Goal: Contribute content

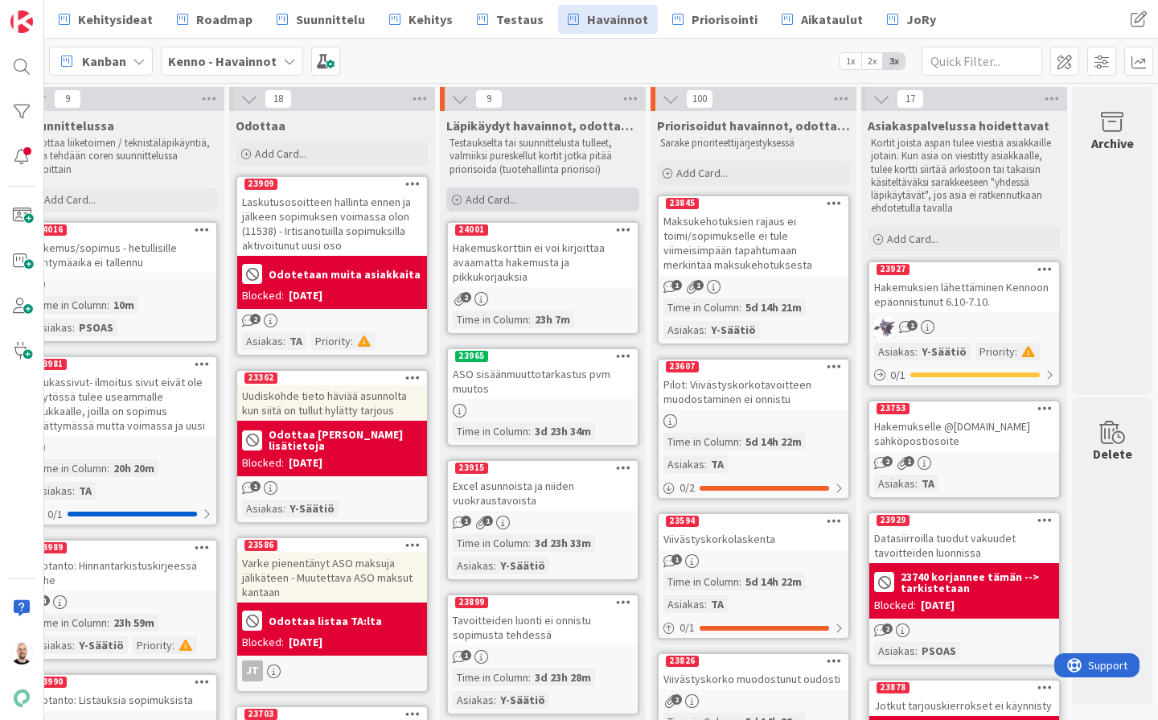
scroll to position [0, 242]
click at [554, 203] on div "Add Card..." at bounding box center [542, 199] width 193 height 24
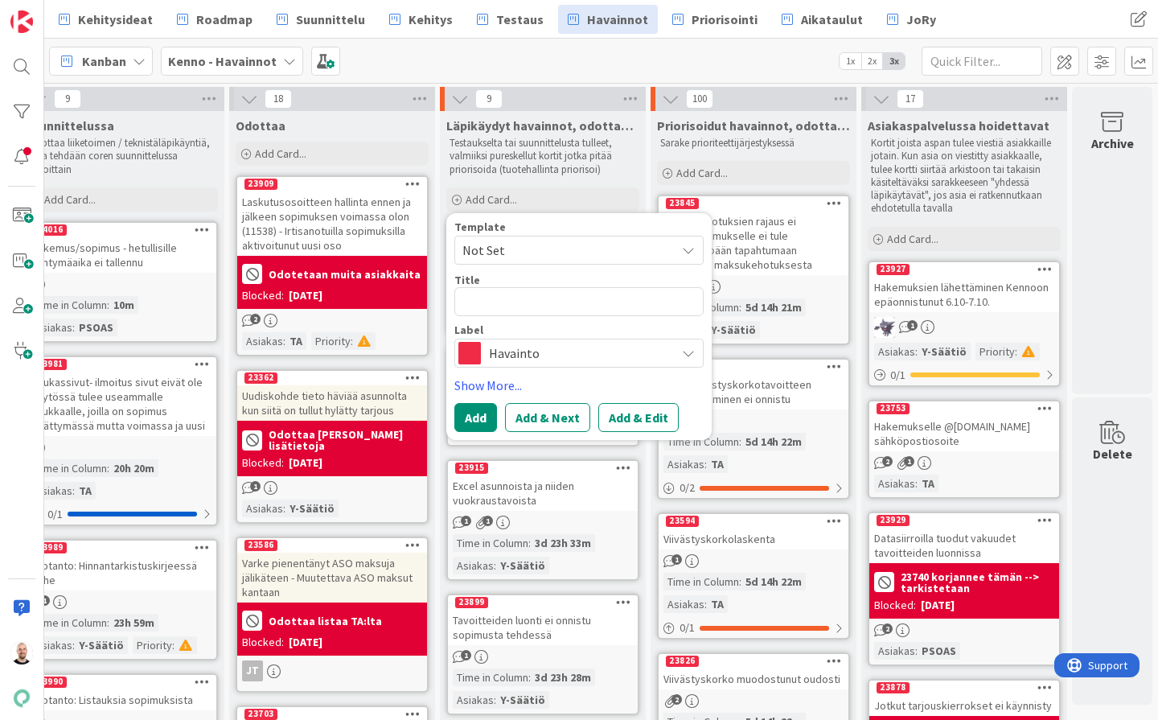
type textarea "x"
type textarea "A"
type textarea "x"
type textarea "AS"
type textarea "x"
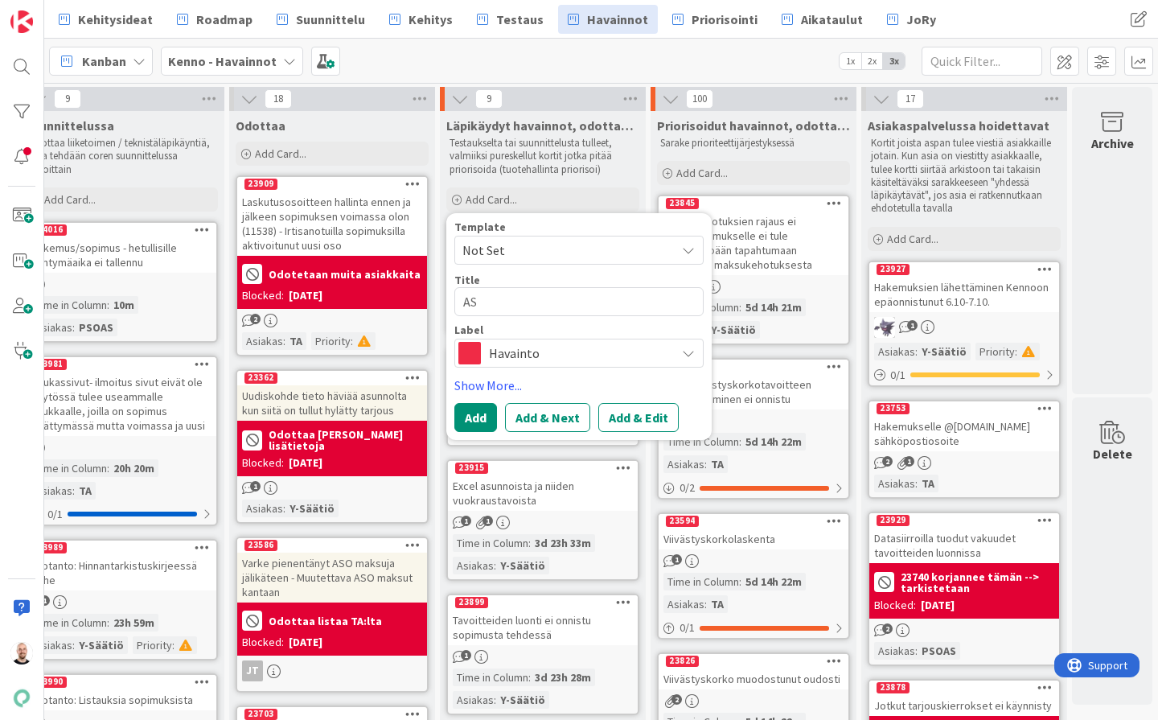
type textarea "ASu"
type textarea "x"
type textarea "ASun"
type textarea "x"
type textarea "ASu"
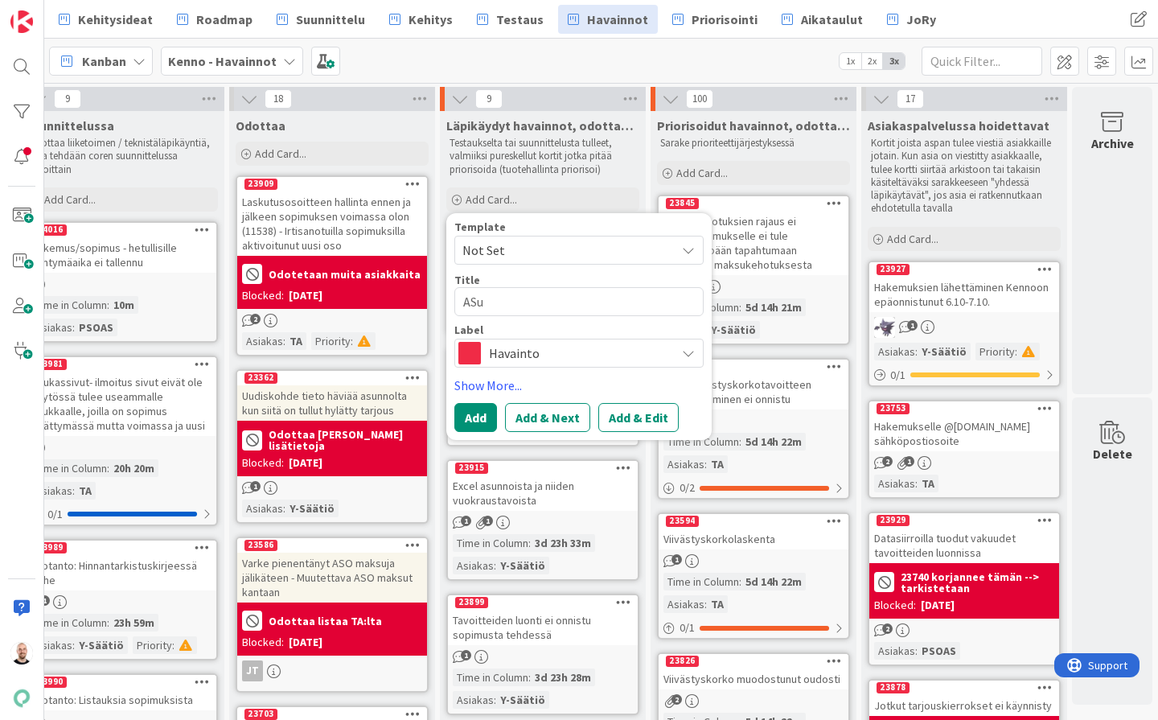
type textarea "x"
type textarea "AS"
type textarea "x"
type textarea "A"
type textarea "x"
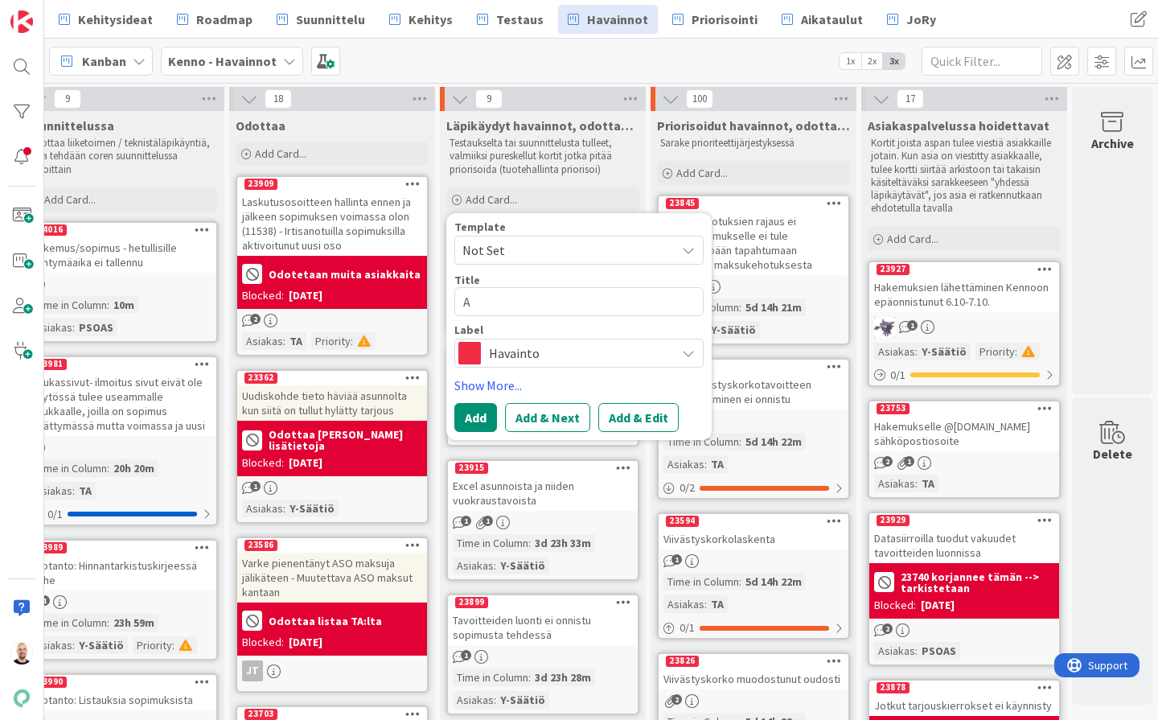
type textarea "As"
type textarea "x"
type textarea "Asu"
type textarea "x"
type textarea "Asun"
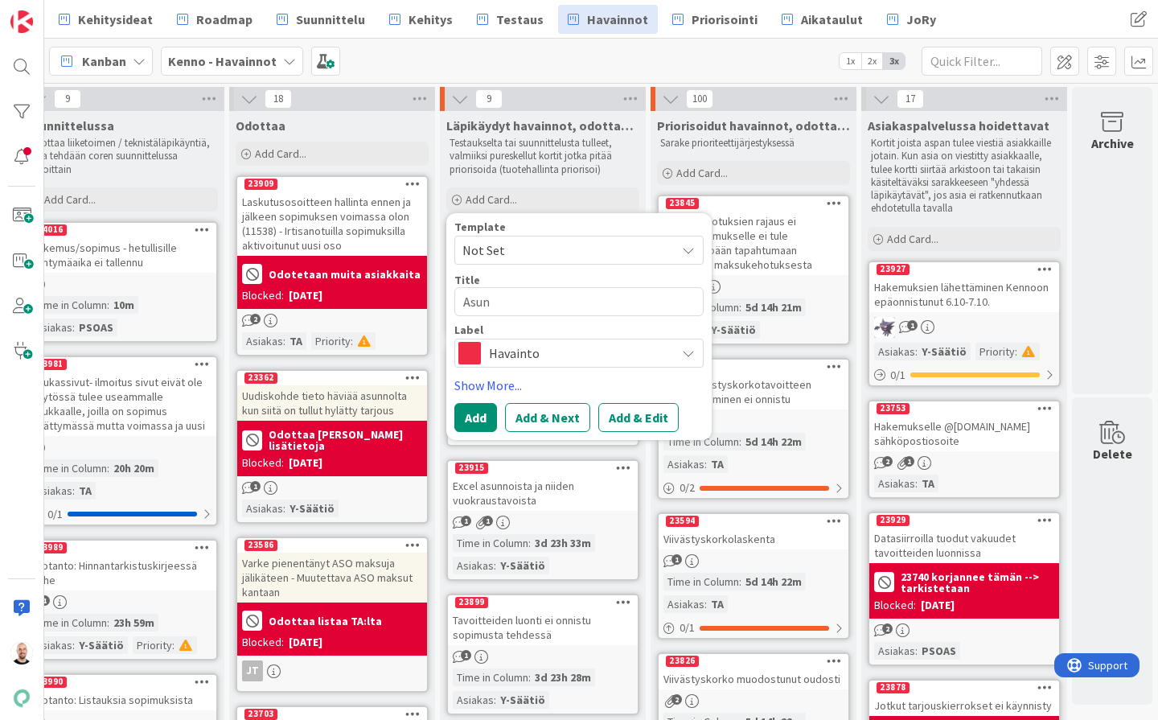
type textarea "x"
type textarea "Asunn"
type textarea "x"
type textarea "Asunno"
type textarea "x"
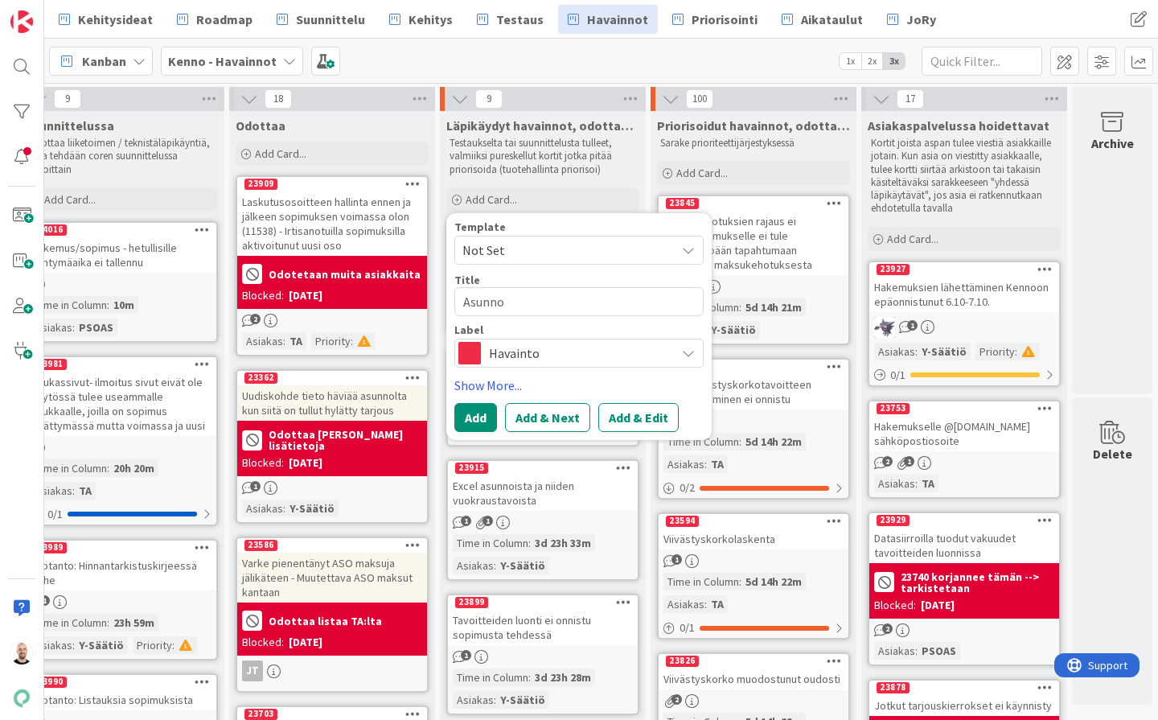
type textarea "Asunnot"
type textarea "x"
type textarea "Asunnot"
type textarea "x"
type textarea "Asunnot j"
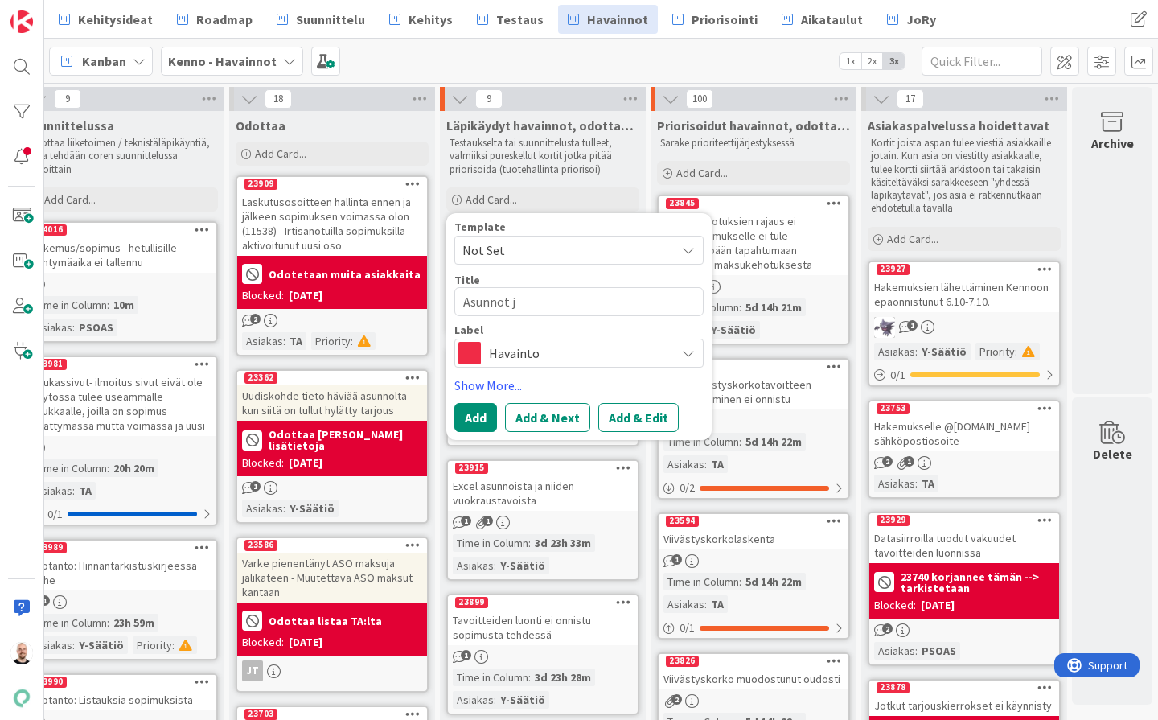
type textarea "x"
type textarea "Asunnot ja"
type textarea "x"
type textarea "Asunnot ja"
type textarea "x"
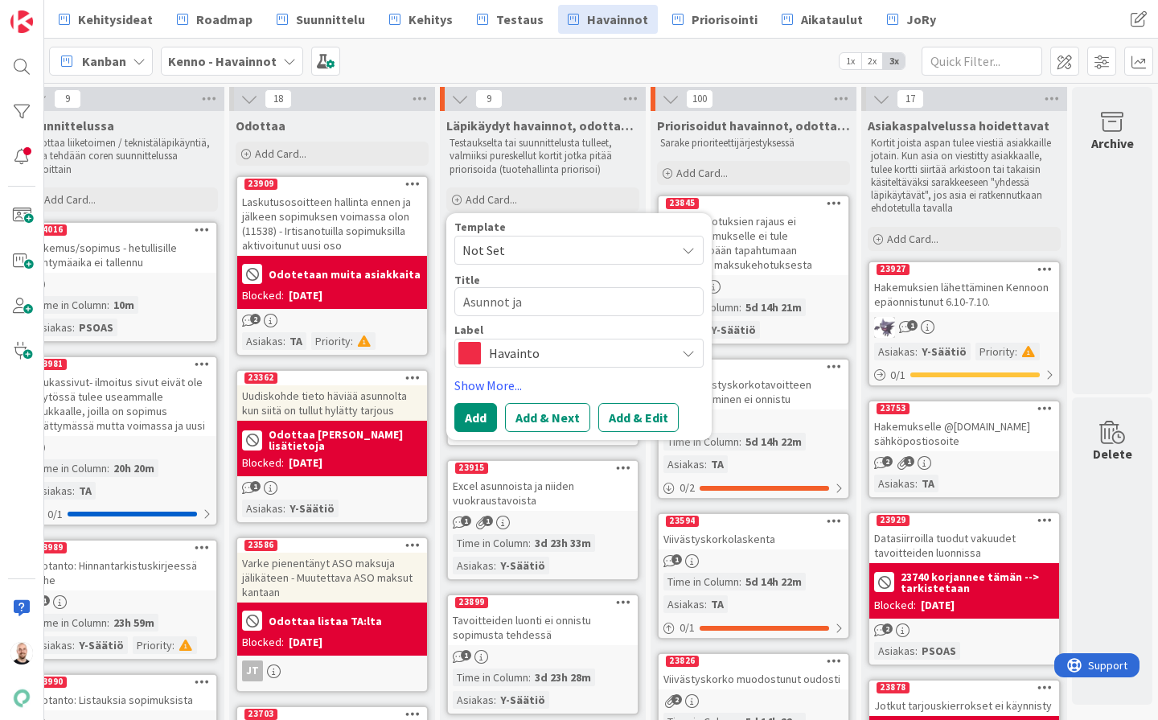
type textarea "Asunnot ja H"
type textarea "x"
type textarea "Asunnot ja Ha"
type textarea "x"
type textarea "Asunnot ja Hae"
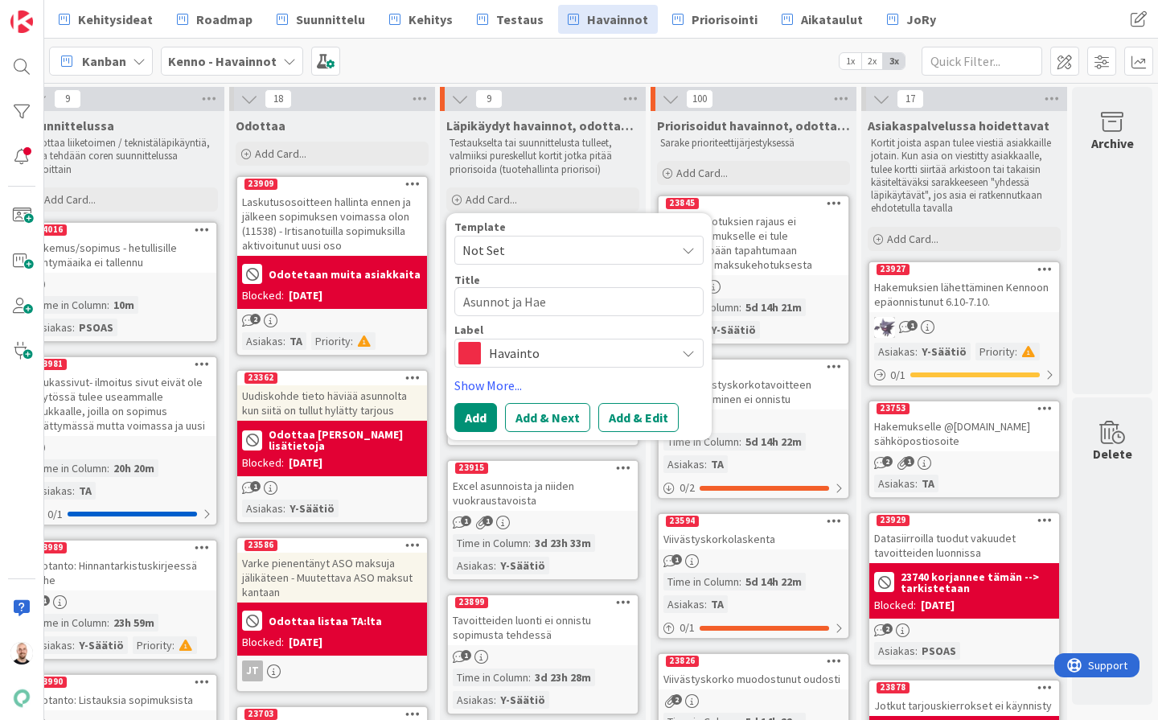
type textarea "x"
type textarea "Asunnot ja Haek"
type textarea "x"
type textarea "Asunnot ja Haekm"
type textarea "x"
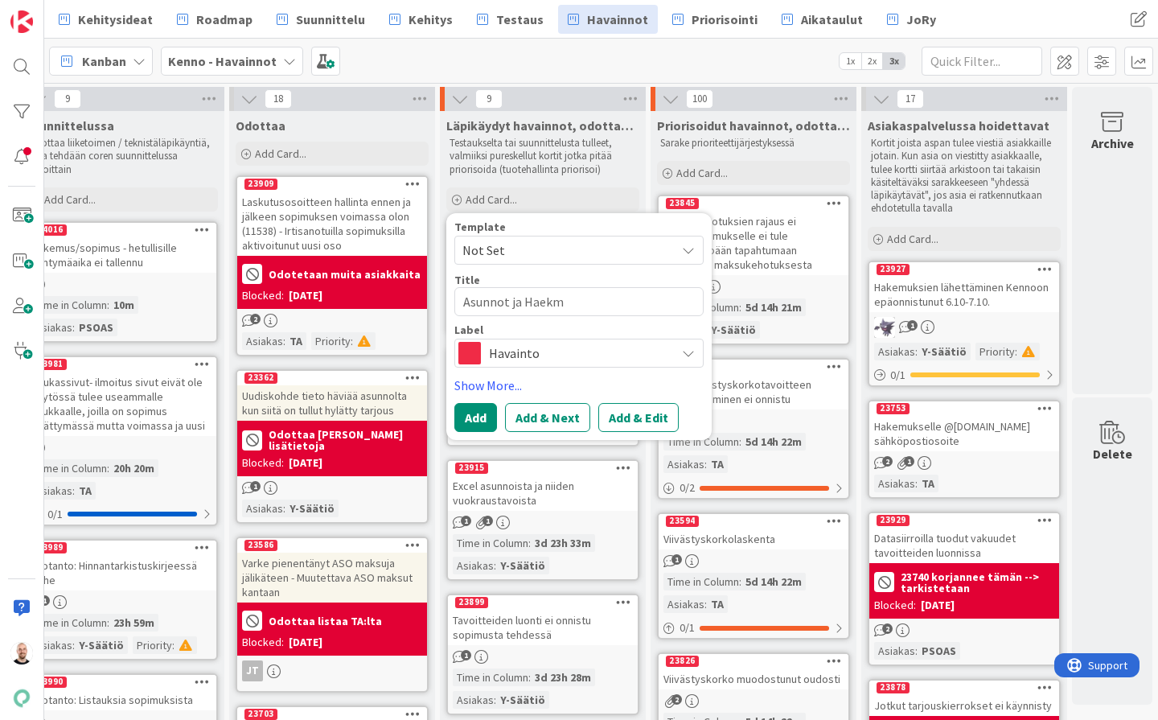
type textarea "Asunnot ja Haek"
type textarea "x"
type textarea "Asunnot ja Hae"
type textarea "x"
type textarea "Asunnot ja Ha"
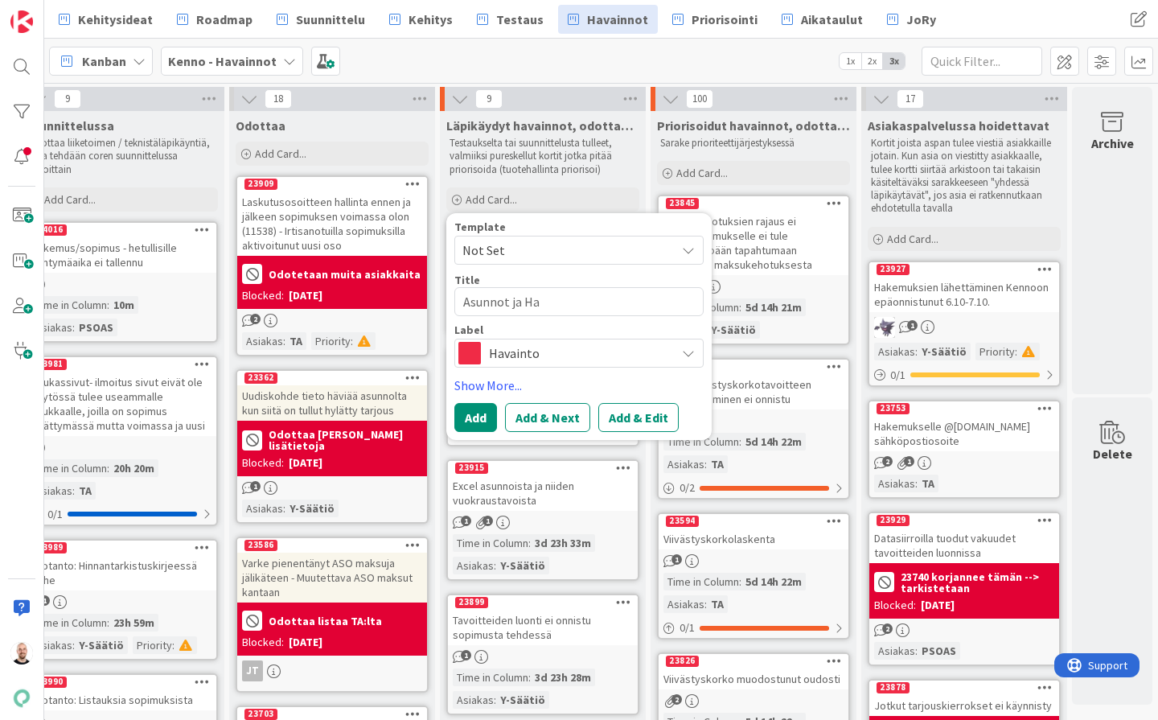
type textarea "x"
type textarea "Asunnot ja Hak"
type textarea "x"
type textarea "Asunnot ja Hake"
type textarea "x"
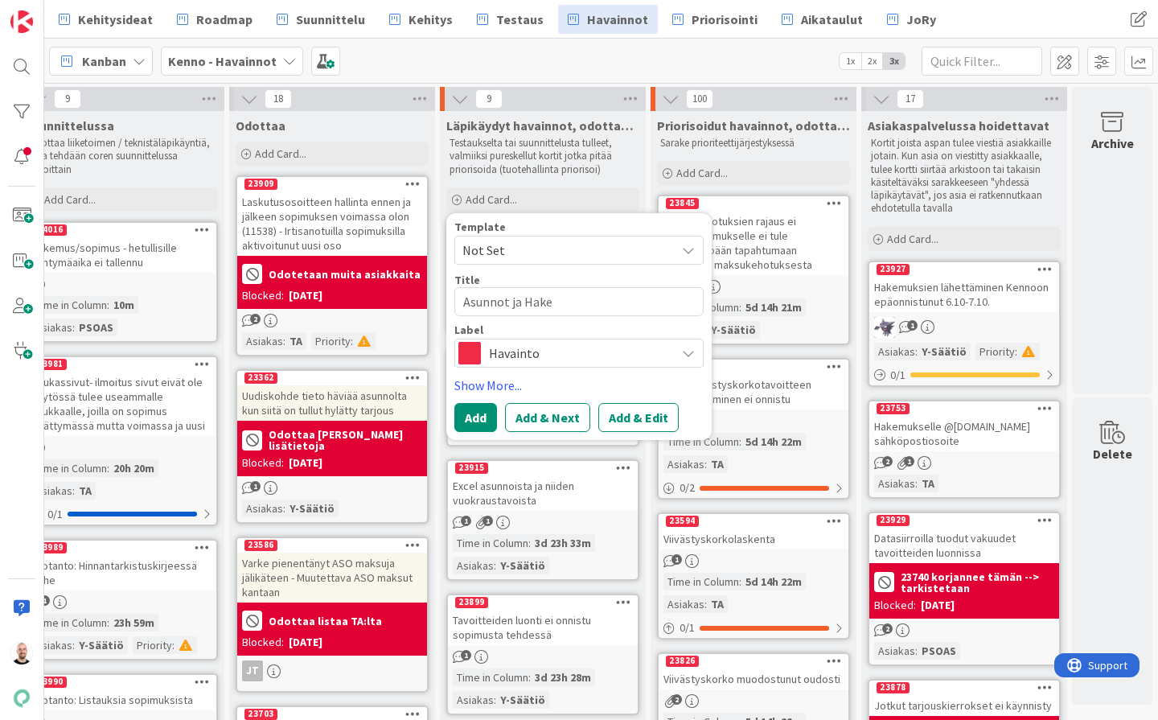
type textarea "Asunnot ja Hakem"
type textarea "x"
type textarea "Asunnot ja Hakemu"
type textarea "x"
type textarea "Asunnot ja Hakemuk"
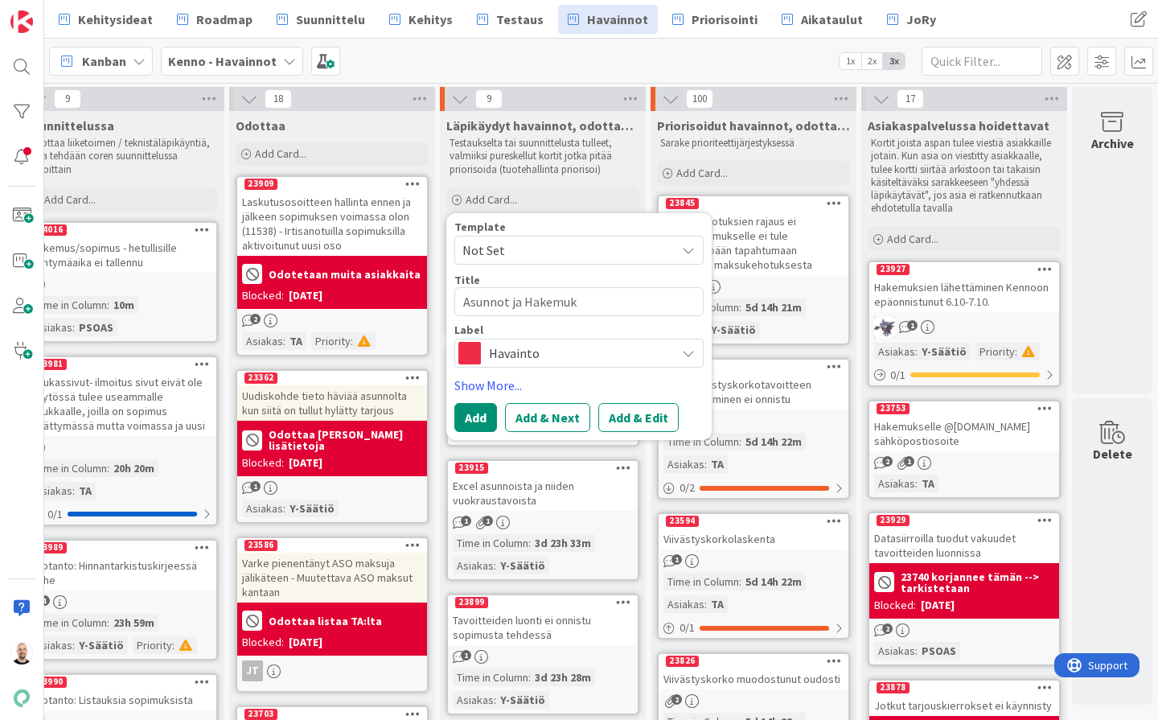
type textarea "x"
type textarea "Asunnot ja Hakemuks"
type textarea "x"
type textarea "Asunnot ja Hakemukse"
type textarea "x"
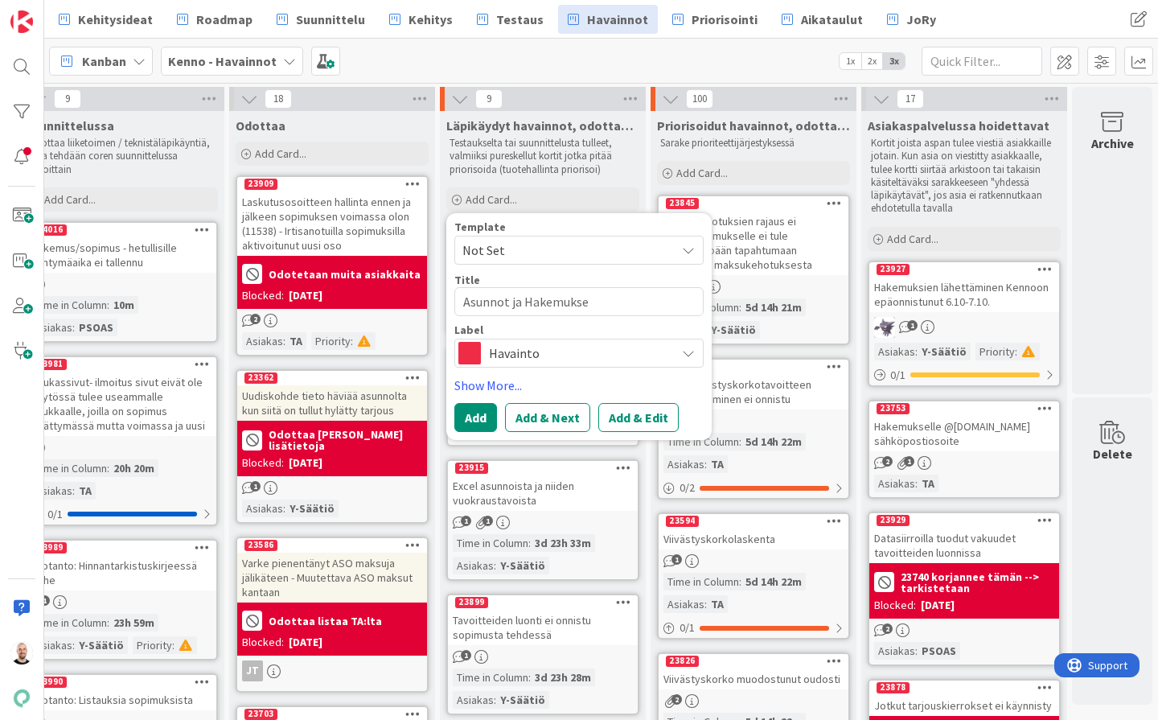
type textarea "Asunnot ja Hakemukset"
type textarea "x"
type textarea "Asunnot ja Hakemukset"
type textarea "x"
type textarea "Asunnot ja Hakemukset v"
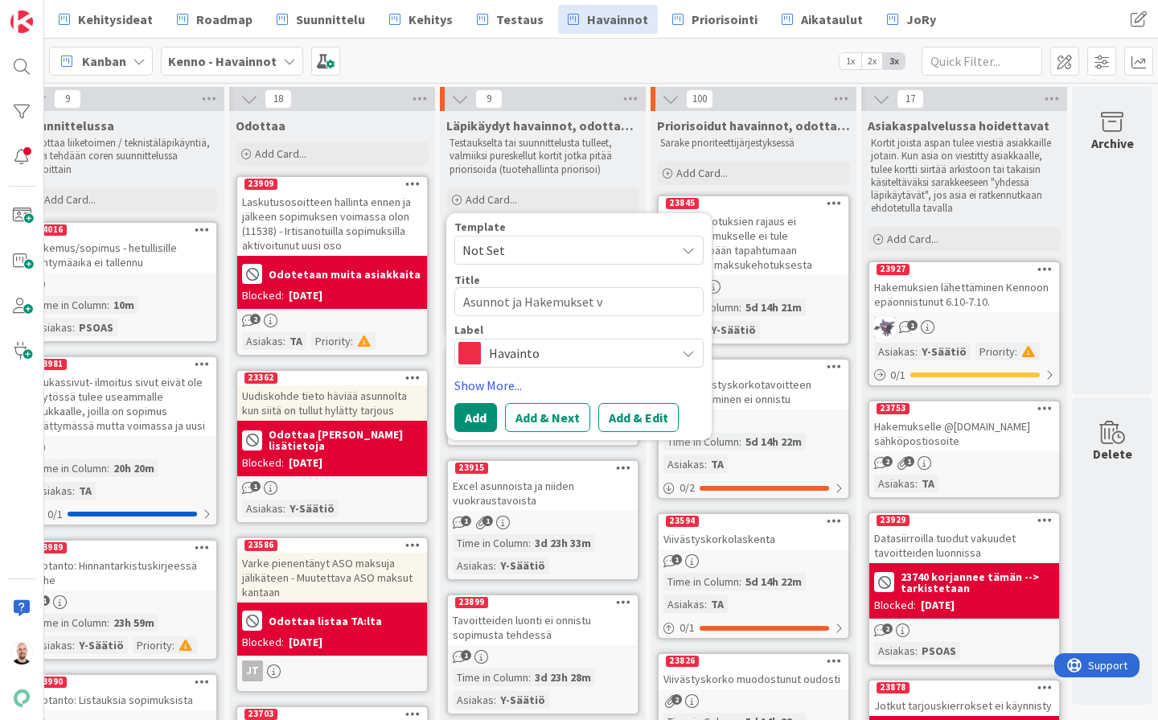
type textarea "x"
type textarea "Asunnot ja Hakemukset vä"
type textarea "x"
type textarea "Asunnot ja Hakemukset vää"
type textarea "x"
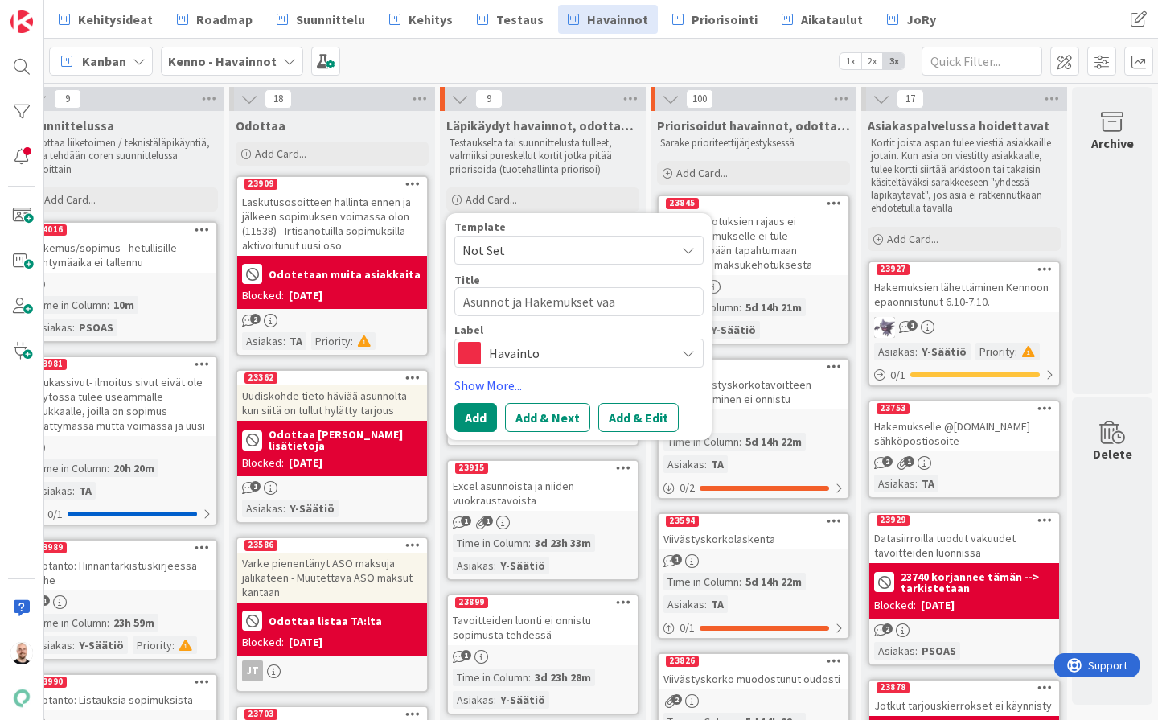
type textarea "Asunnot ja Hakemukset väär"
type textarea "x"
type textarea "Asunnot ja Hakemukset väärä"
type textarea "x"
type textarea "Asunnot ja Hakemukset väärä"
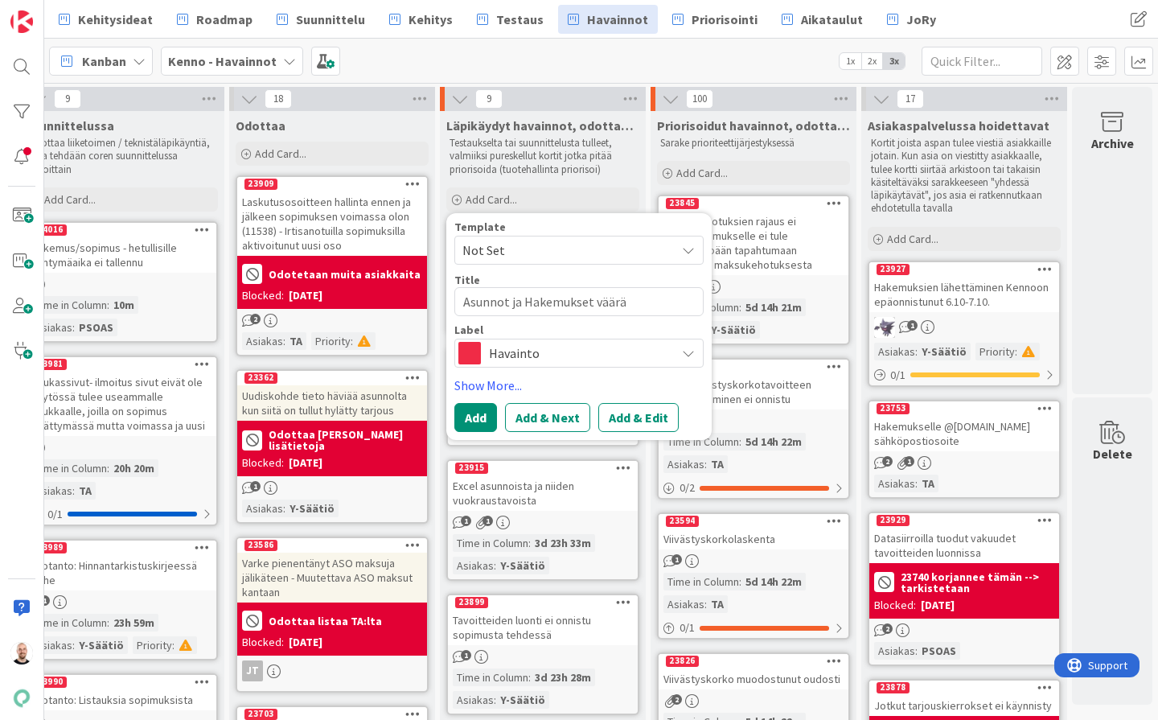
type textarea "x"
type textarea "Asunnot ja Hakemukset väärä t"
type textarea "x"
type textarea "Asunnot ja Hakemukset väärä ta"
type textarea "x"
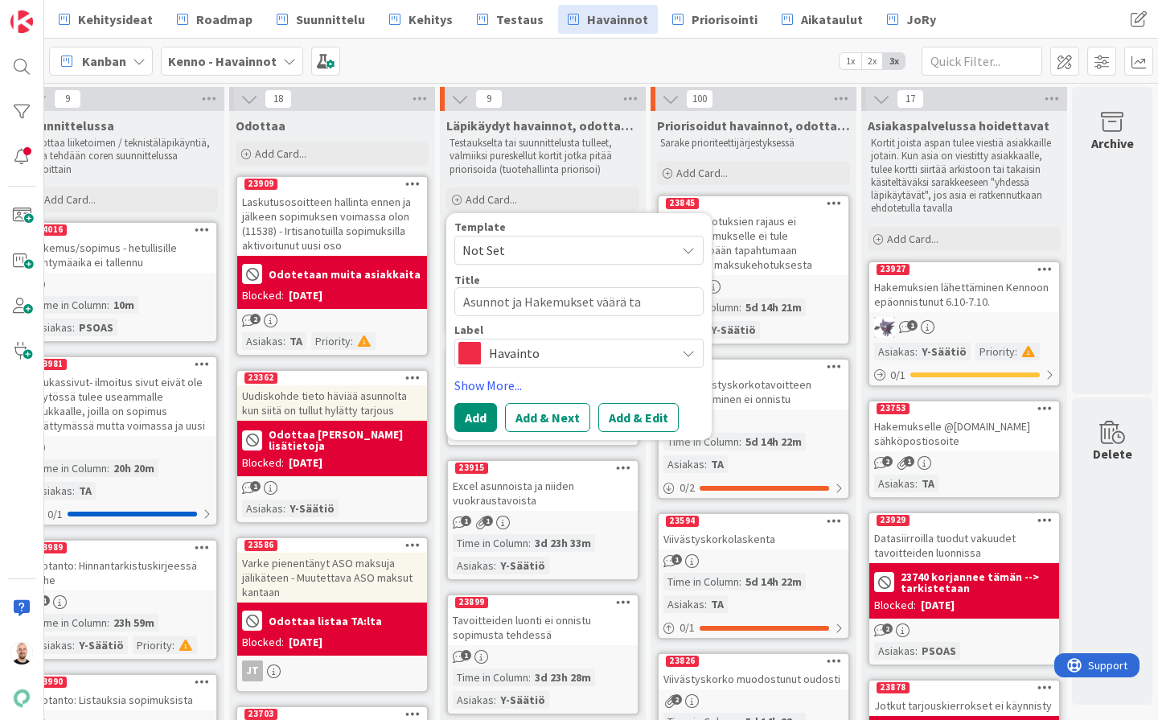
type textarea "Asunnot ja Hakemukset väärä tau"
type textarea "x"
type textarea "Asunnot ja Hakemukset väärä taus"
type textarea "x"
type textarea "Asunnot ja Hakemukset väärä taust"
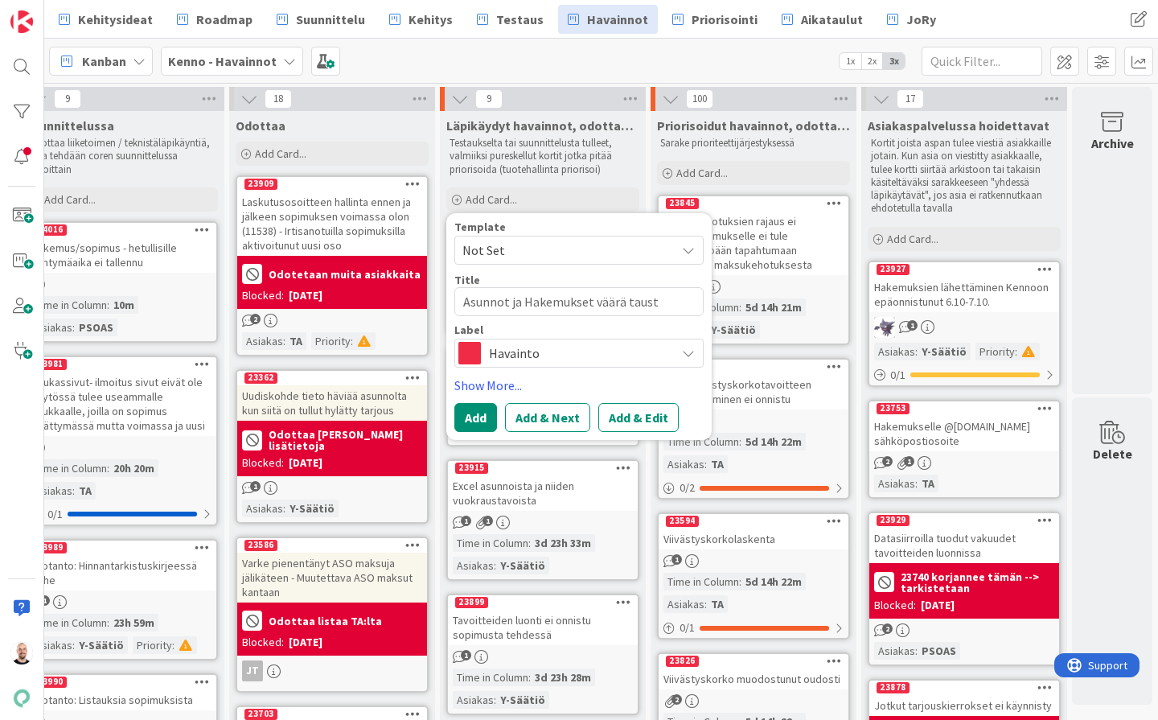
type textarea "x"
type textarea "Asunnot ja Hakemukset väärä tausta"
type textarea "x"
type textarea "Asunnot ja Hakemukset väärä taustav"
type textarea "x"
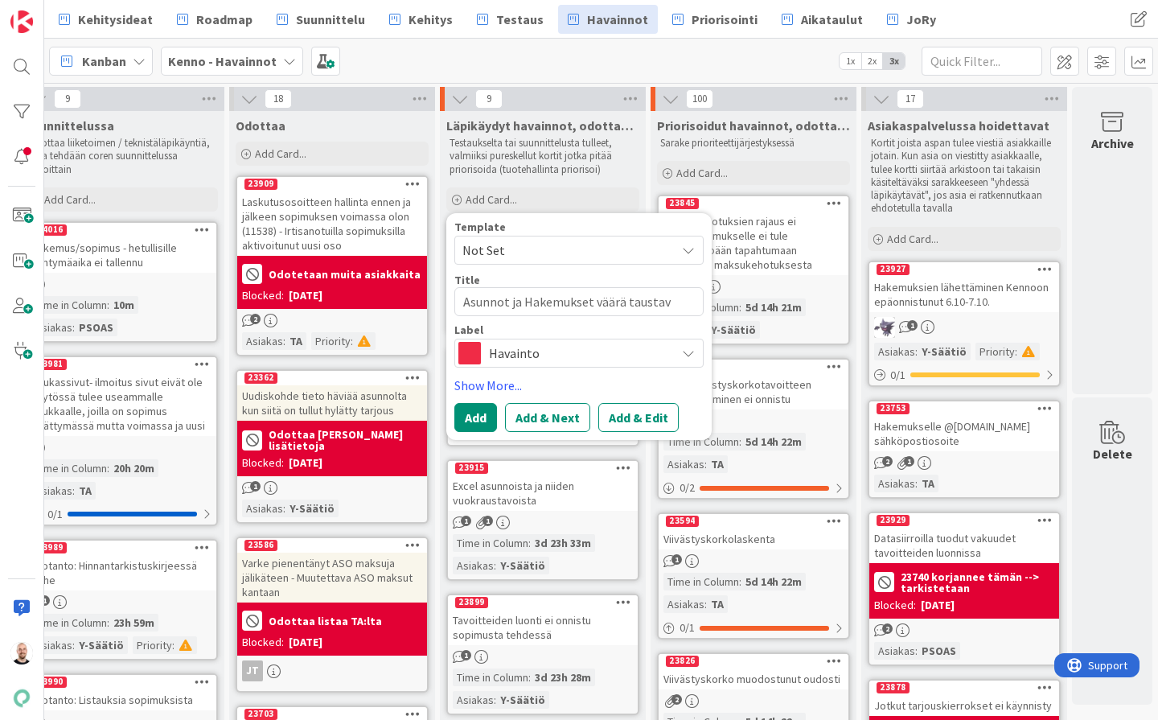
type textarea "Asunnot ja Hakemukset väärä taustavä"
type textarea "x"
type textarea "Asunnot ja Hakemukset väärä taustavär"
type textarea "x"
type textarea "Asunnot ja Hakemukset väärä taustaväri"
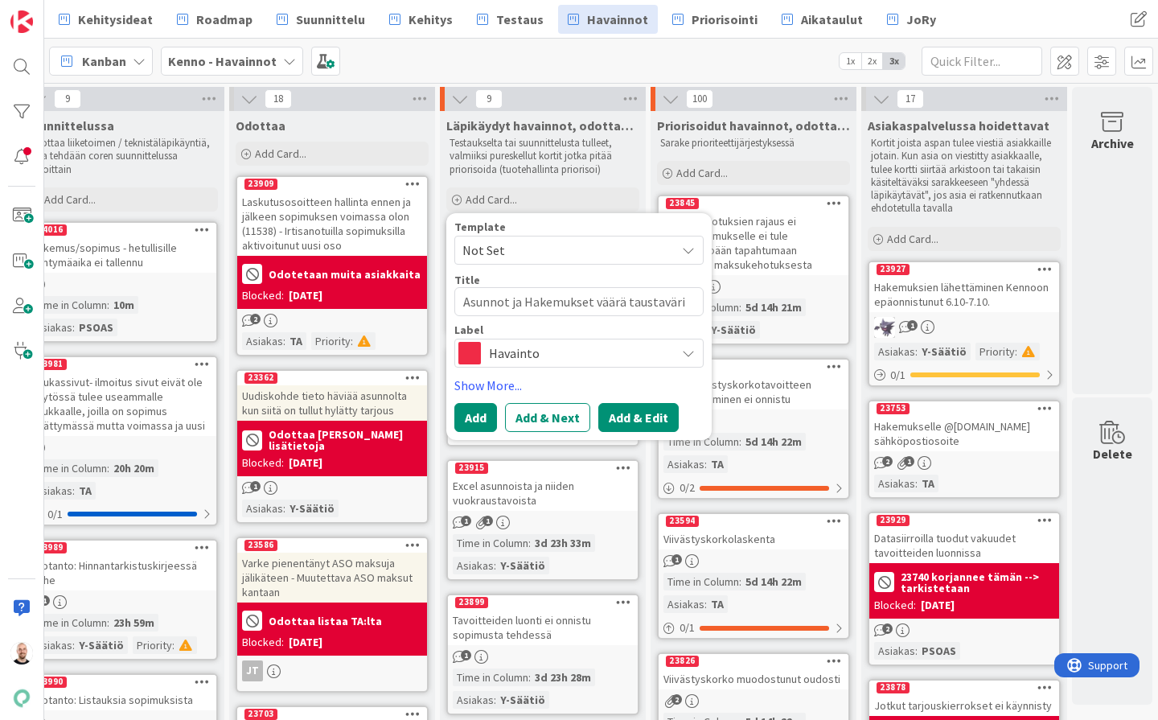
click at [634, 413] on button "Add & Edit" at bounding box center [638, 417] width 80 height 29
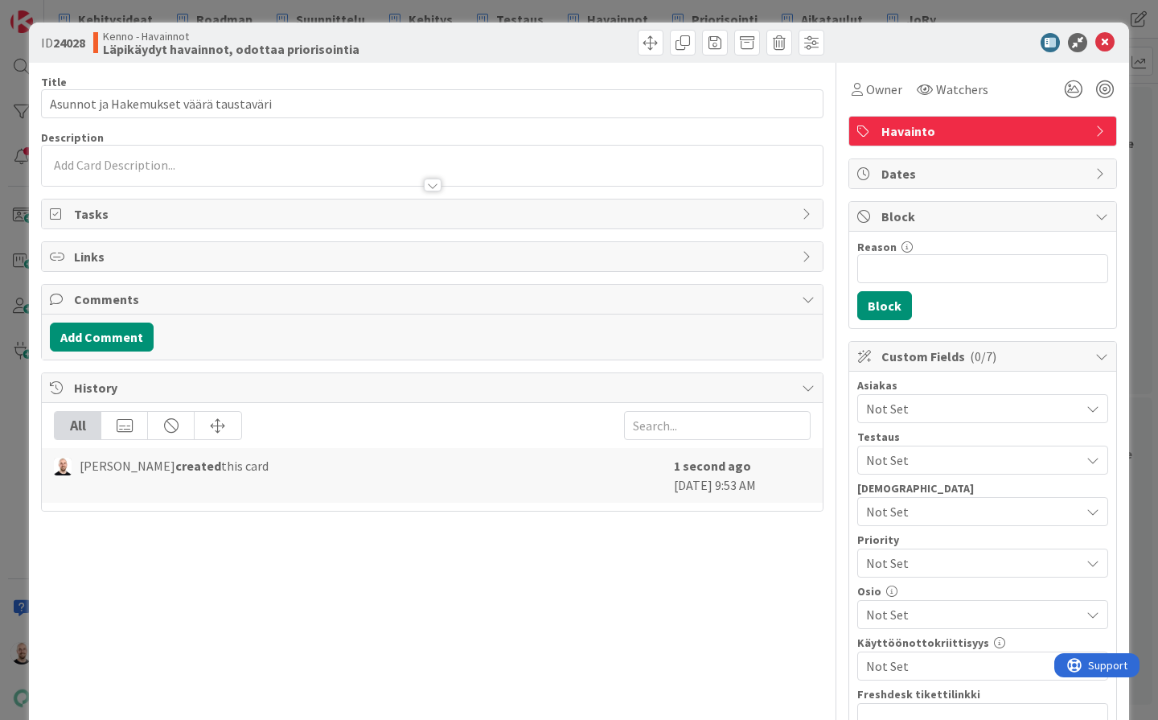
click at [429, 187] on div at bounding box center [433, 185] width 18 height 13
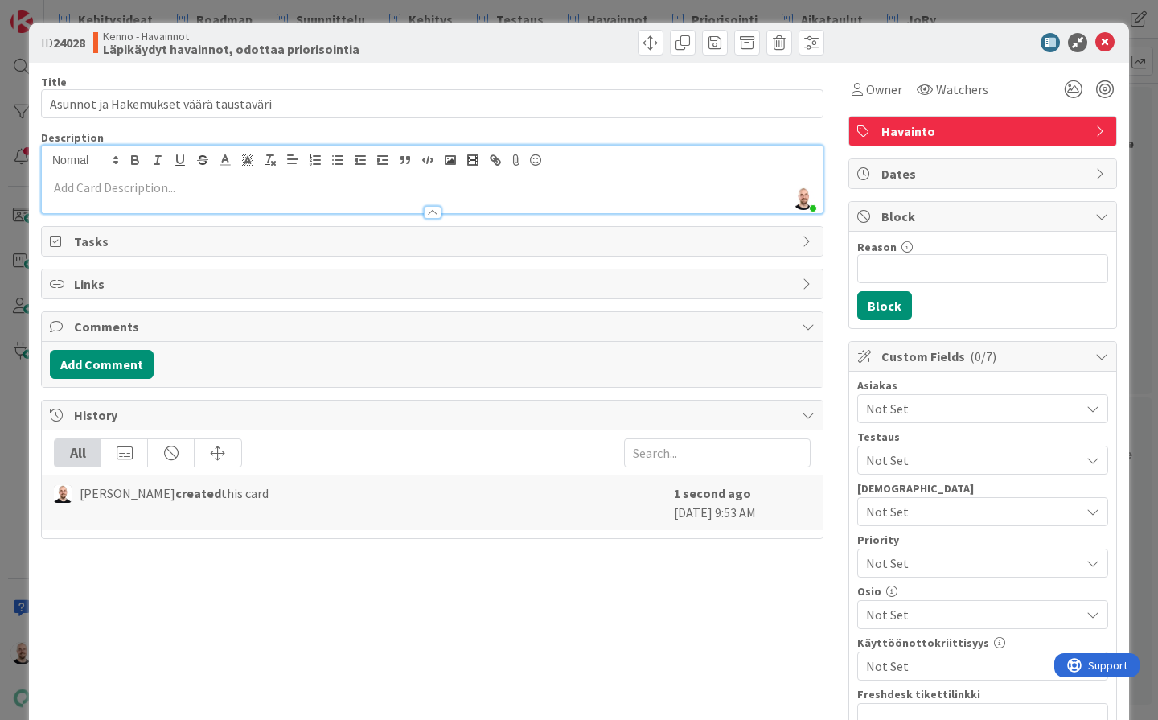
click at [157, 183] on p at bounding box center [432, 188] width 765 height 18
click at [446, 162] on rect "button" at bounding box center [451, 160] width 10 height 8
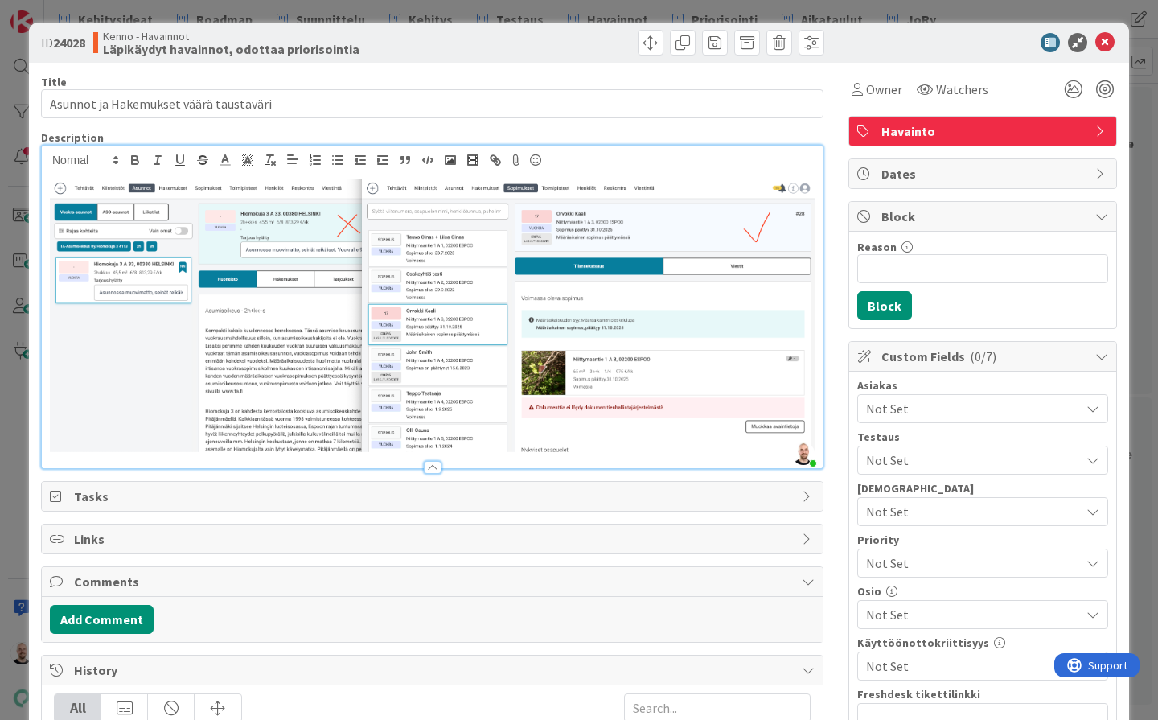
click at [47, 182] on div at bounding box center [432, 321] width 781 height 293
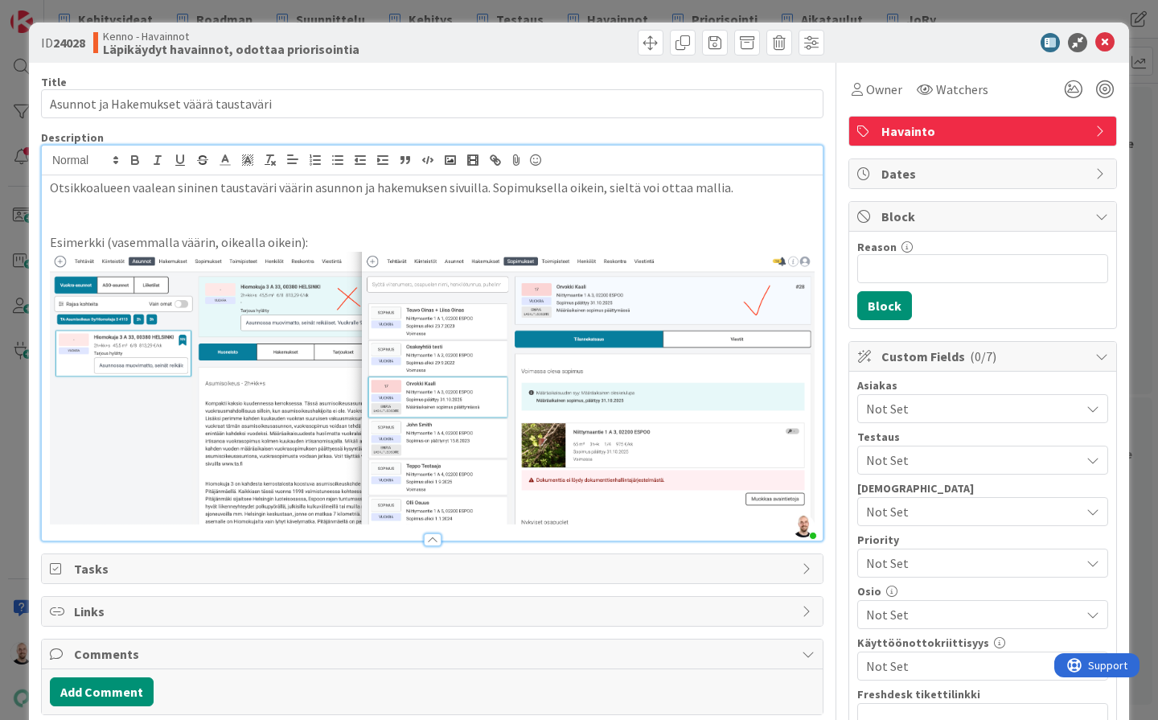
click at [270, 188] on p "Otsikkoalueen vaalean sininen taustaväri väärin asunnon ja hakemuksen sivuilla.…" at bounding box center [432, 188] width 765 height 18
click at [617, 12] on div "ID 24028 Kenno - Havainnot Läpikäydyt havainnot, odottaa priorisointia Title 38…" at bounding box center [579, 360] width 1158 height 720
